Goal: Check status: Check status

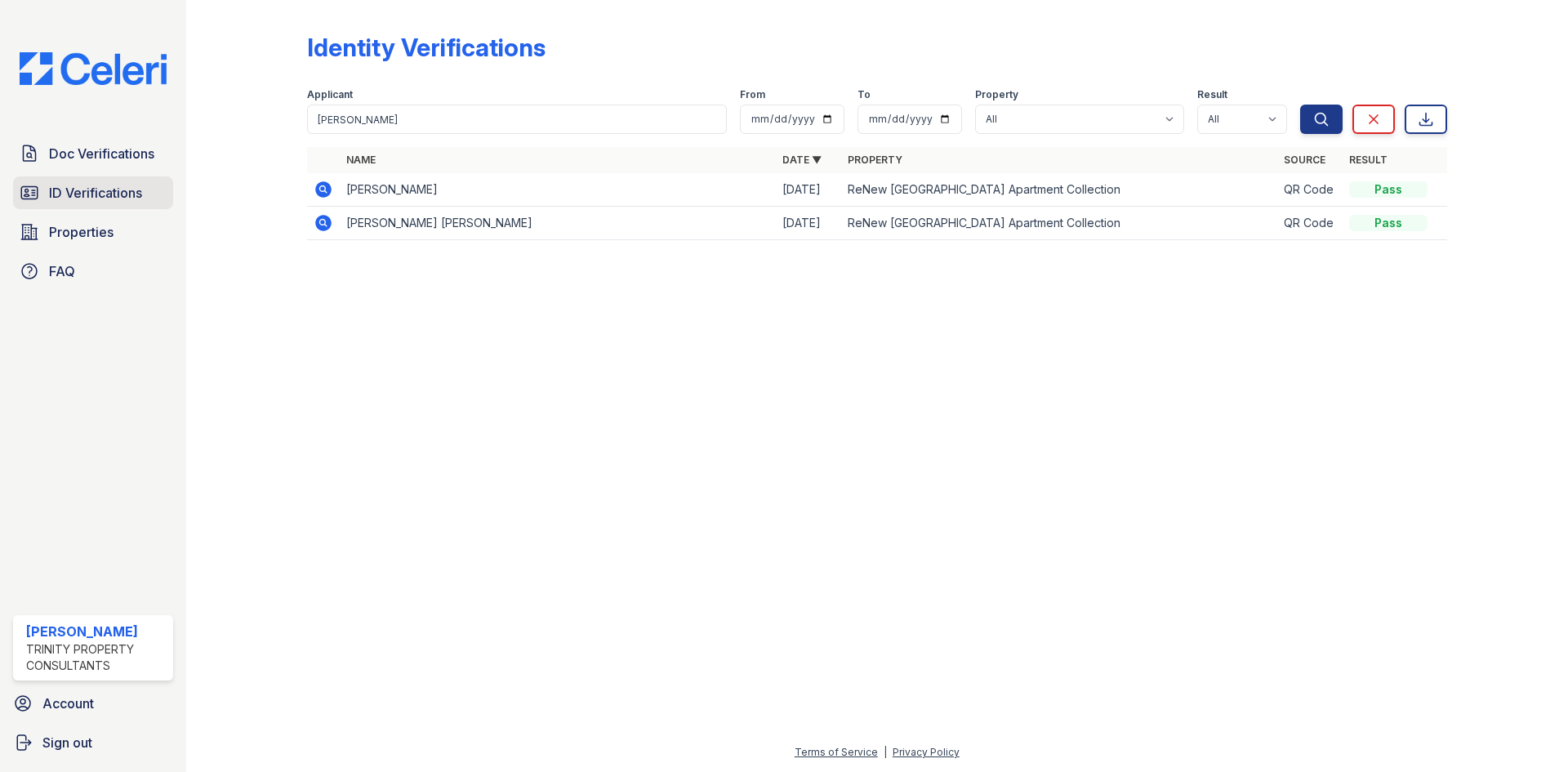
click at [80, 202] on span "ID Verifications" at bounding box center [95, 193] width 93 height 19
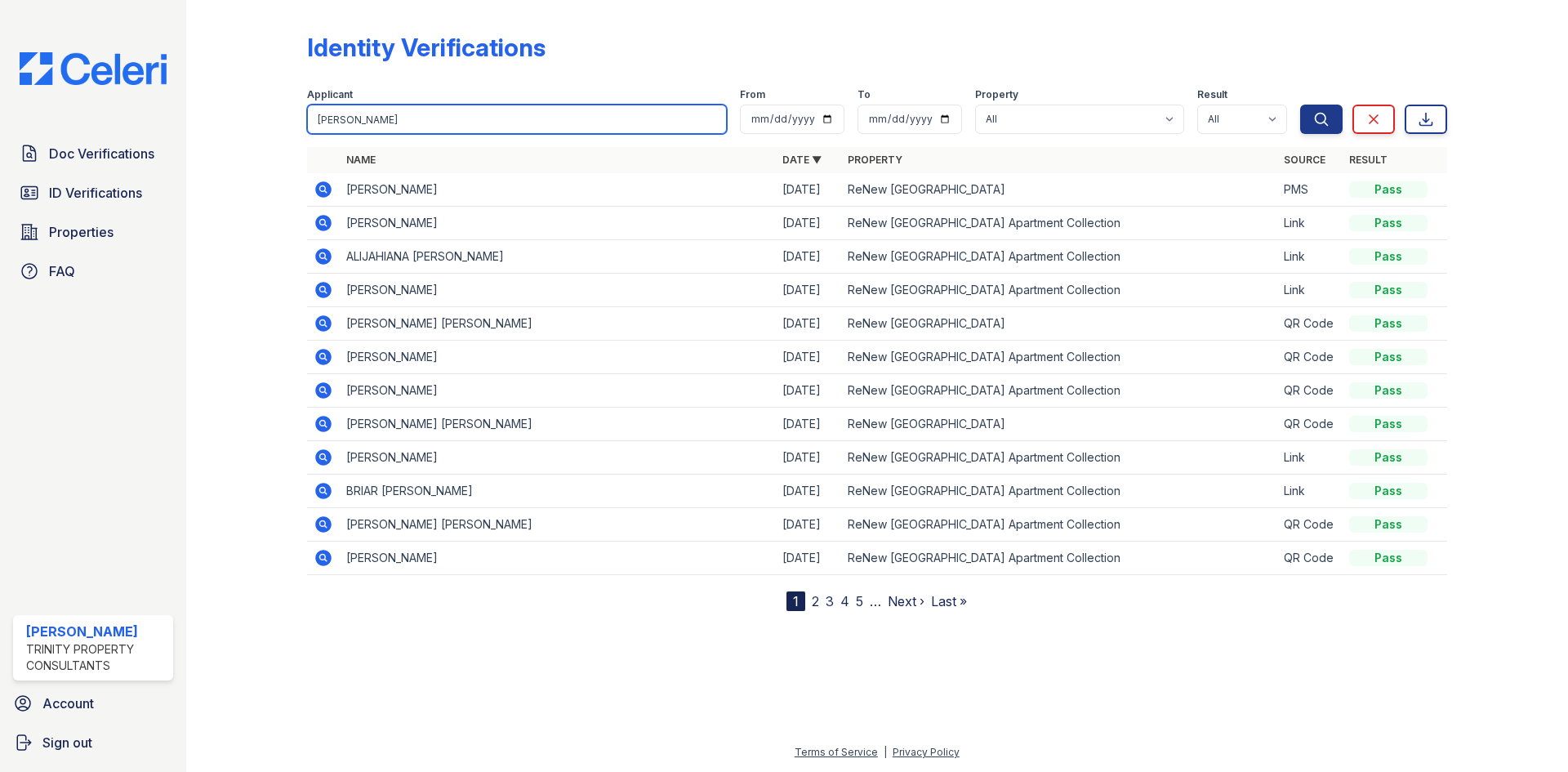
click at [387, 126] on input "[PERSON_NAME]" at bounding box center [516, 118] width 420 height 29
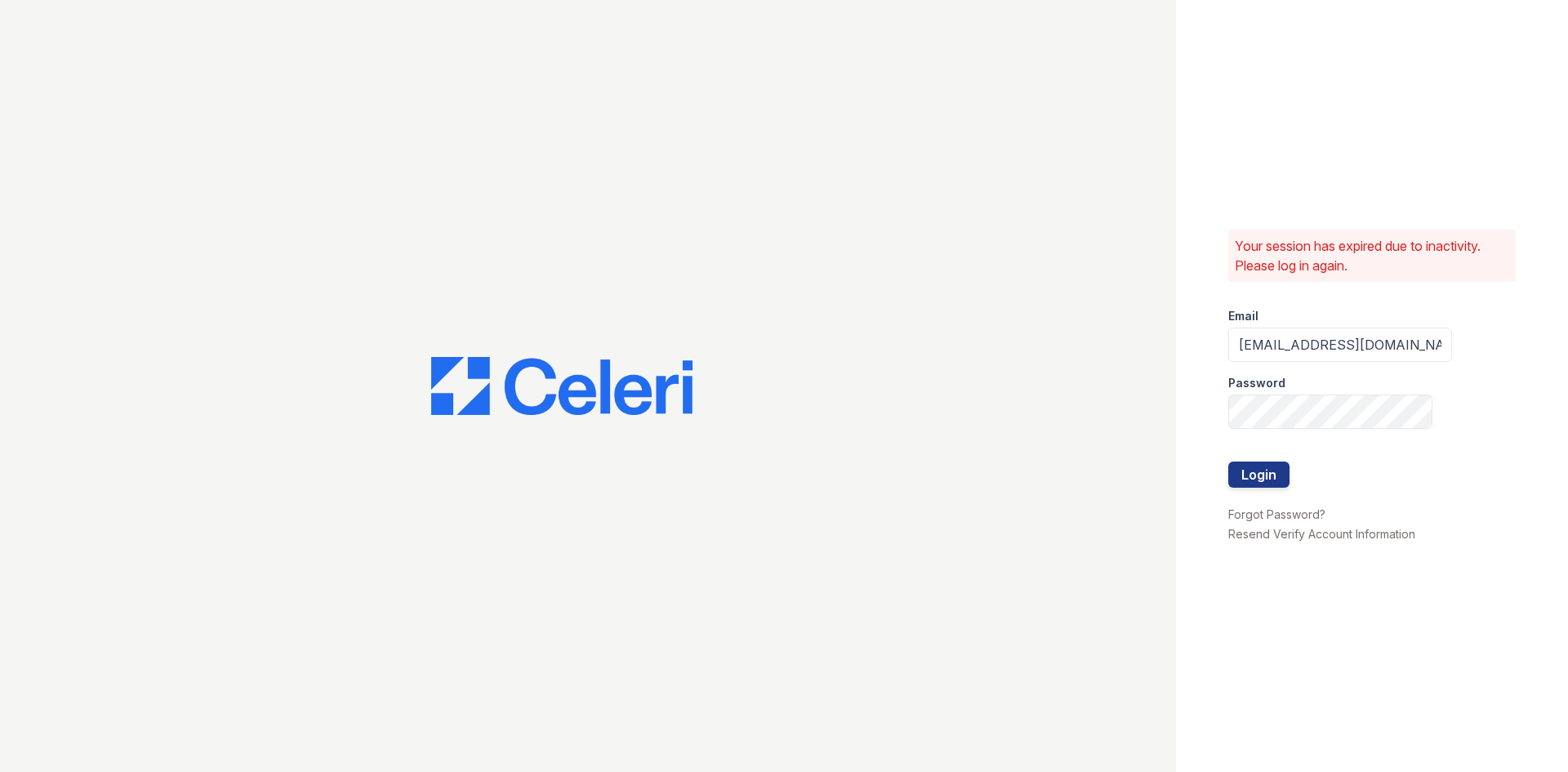
click at [387, 125] on div at bounding box center [588, 386] width 1176 height 772
click at [1277, 482] on button "Login" at bounding box center [1259, 475] width 61 height 27
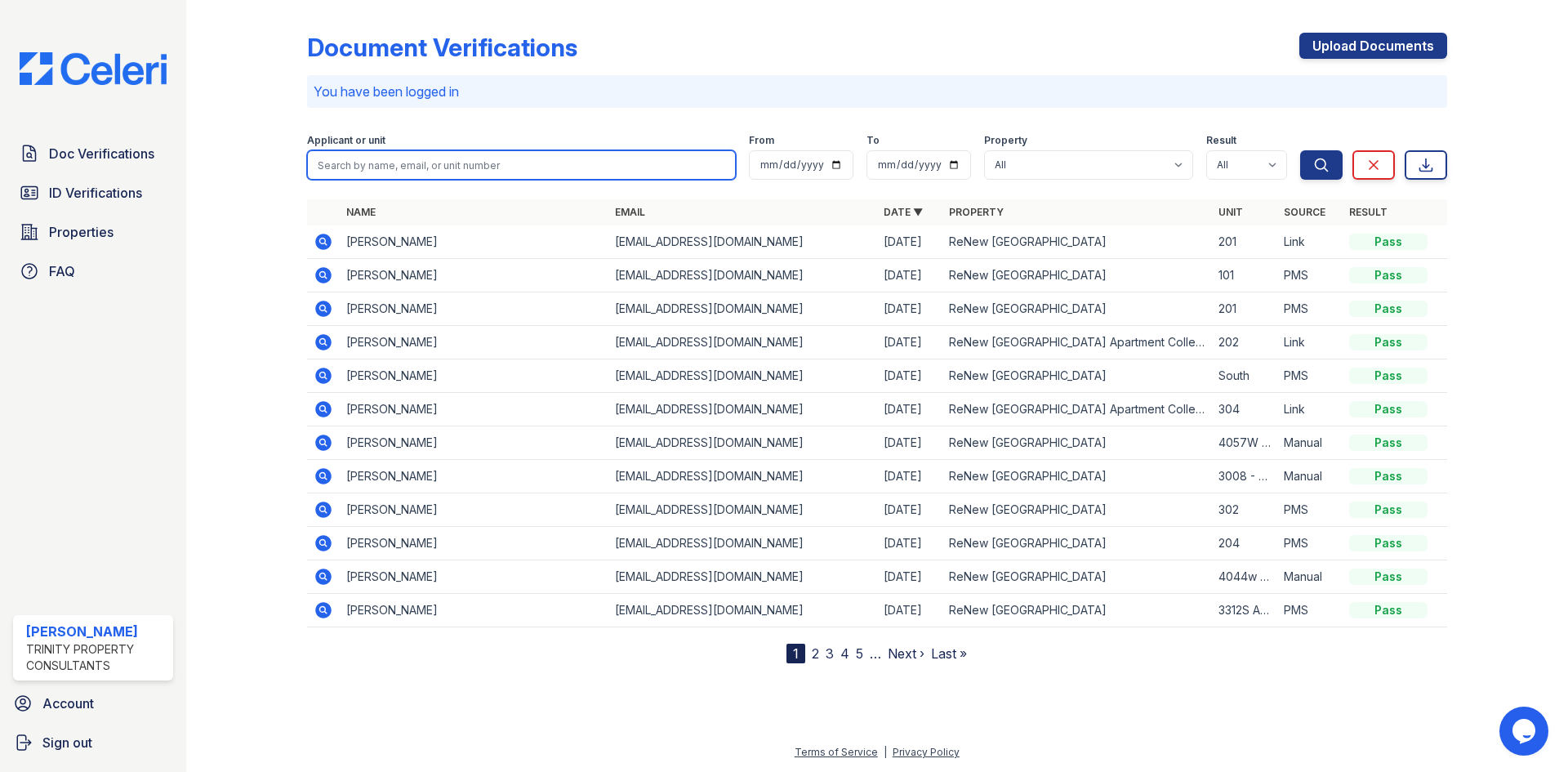
click at [371, 168] on input "search" at bounding box center [521, 164] width 429 height 29
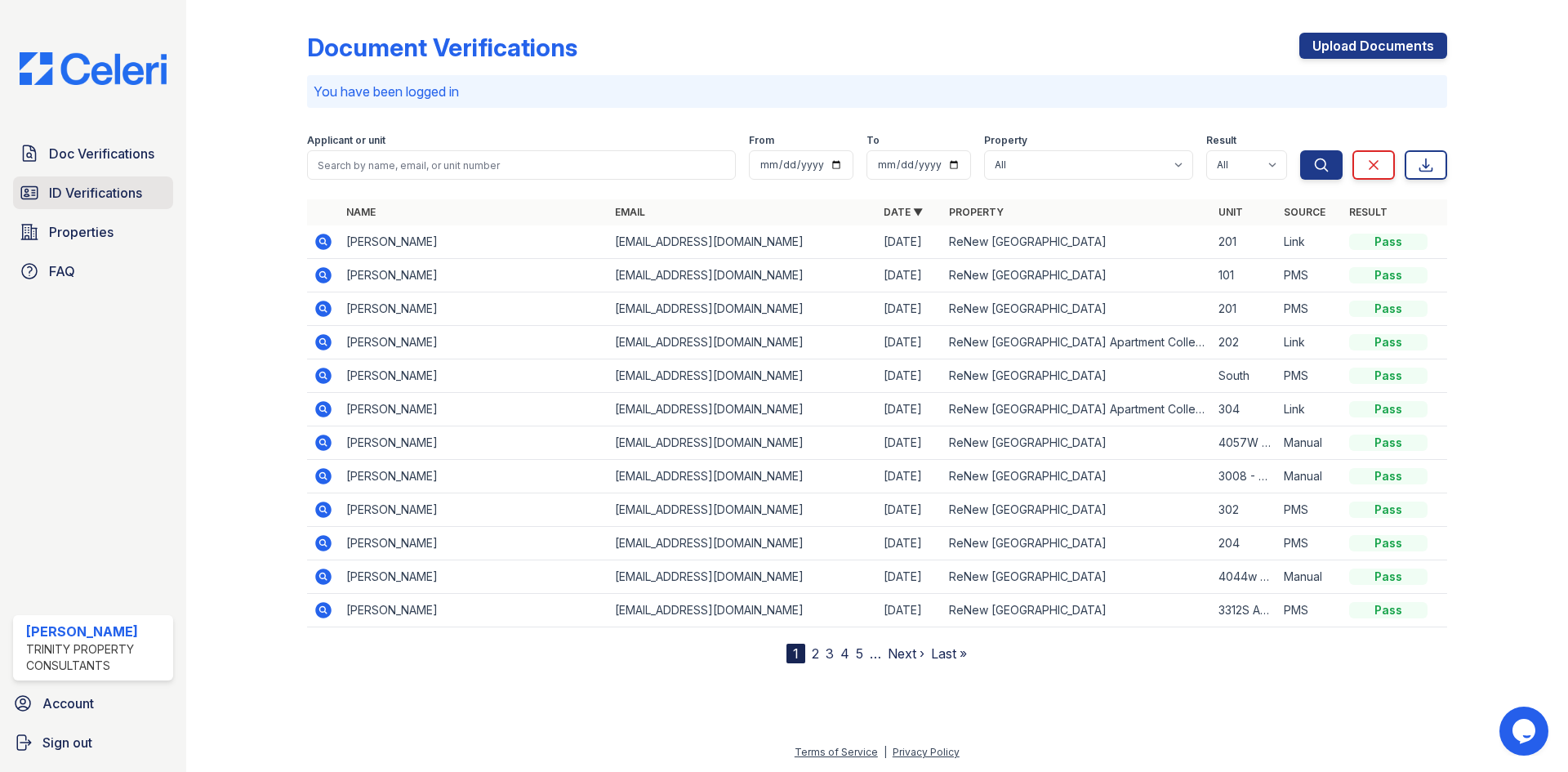
click at [41, 178] on link "ID Verifications" at bounding box center [93, 193] width 160 height 33
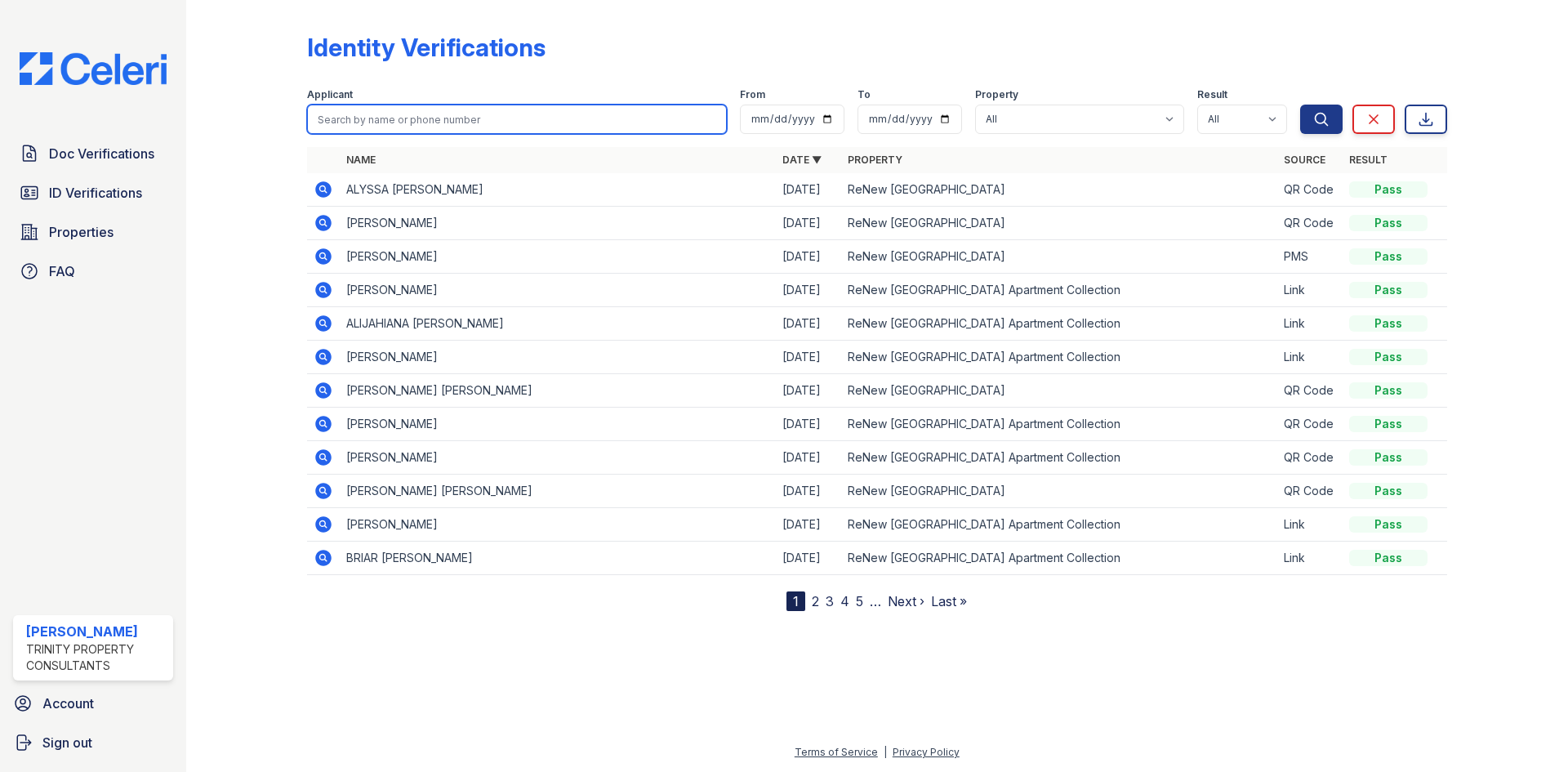
click at [359, 133] on input "search" at bounding box center [516, 118] width 420 height 29
type input "[PERSON_NAME]"
click at [1300, 104] on button "Search" at bounding box center [1321, 118] width 42 height 29
